Goal: Task Accomplishment & Management: Manage account settings

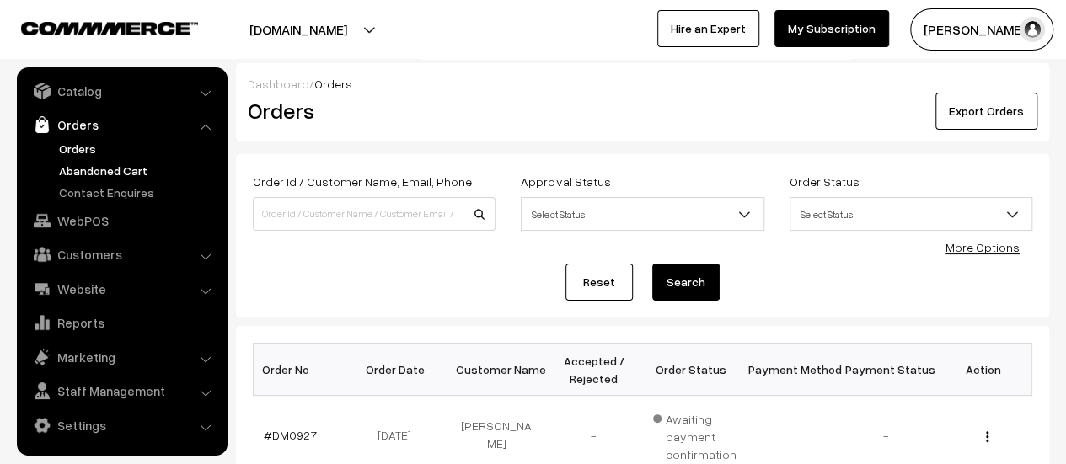
click at [89, 163] on link "Abandoned Cart" at bounding box center [138, 171] width 167 height 18
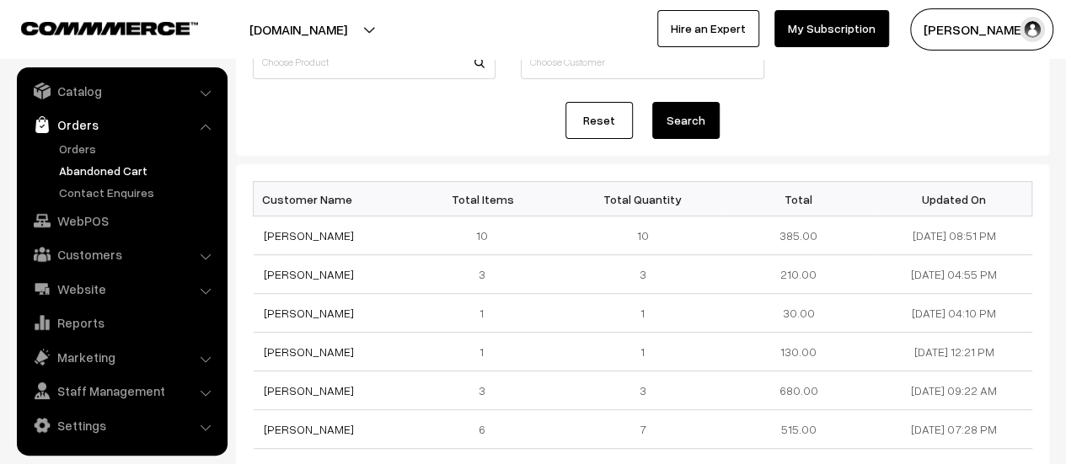
scroll to position [147, 0]
click at [77, 147] on link "Orders" at bounding box center [138, 149] width 167 height 18
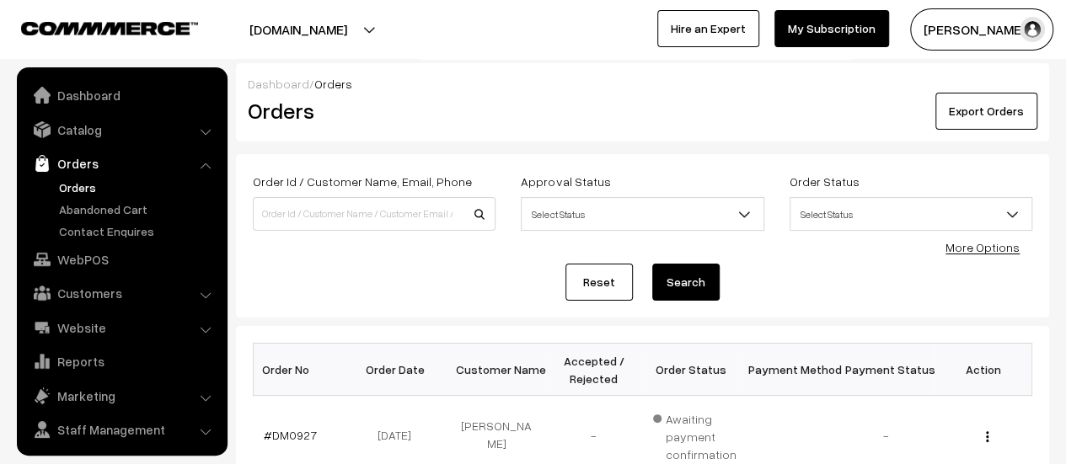
scroll to position [39, 0]
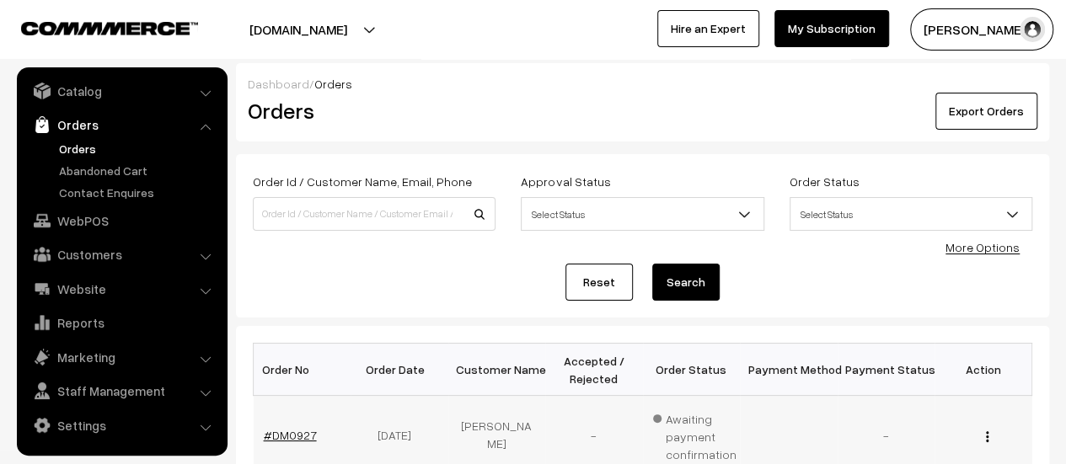
click at [288, 428] on link "#DM0927" at bounding box center [290, 435] width 53 height 14
